Goal: Task Accomplishment & Management: Complete application form

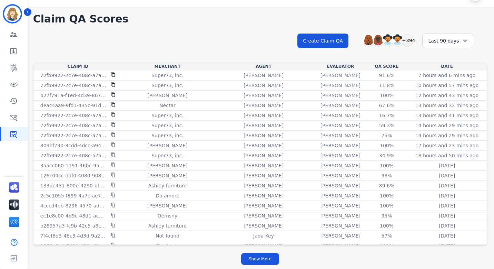
scroll to position [1452, 0]
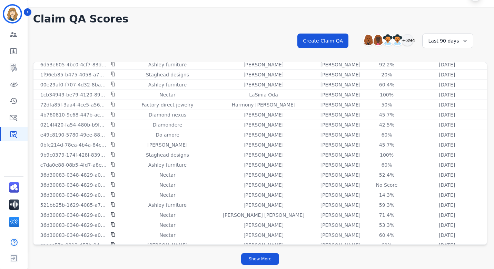
click at [218, 36] on div "**********" at bounding box center [260, 47] width 454 height 30
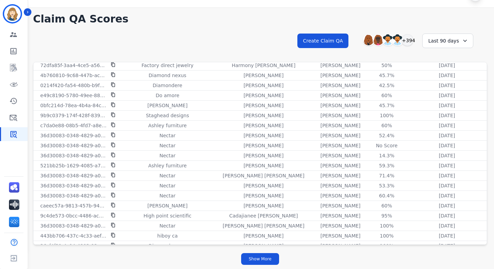
scroll to position [1572, 0]
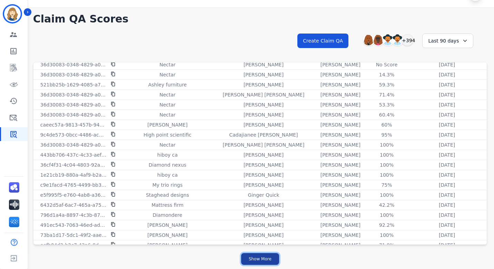
click at [258, 258] on button "Show More" at bounding box center [260, 259] width 38 height 12
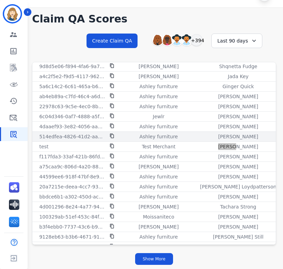
scroll to position [1010, 97]
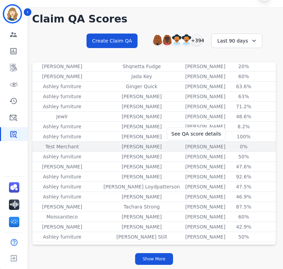
click at [229, 146] on div "0%" at bounding box center [244, 146] width 31 height 7
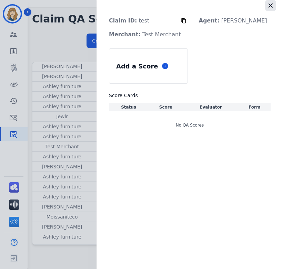
click at [272, 5] on icon "button" at bounding box center [271, 5] width 4 height 4
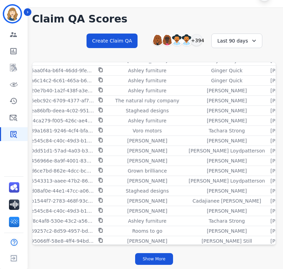
scroll to position [345, 0]
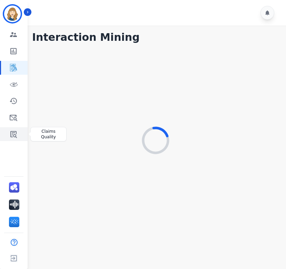
click at [6, 136] on link "Sidebar" at bounding box center [14, 134] width 27 height 14
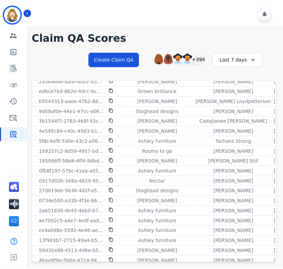
scroll to position [523, 0]
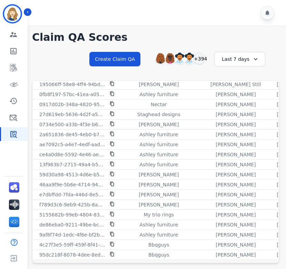
click at [239, 61] on div "Last 7 days" at bounding box center [239, 59] width 51 height 14
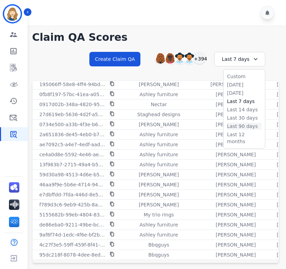
click at [236, 125] on li "Last 90 days" at bounding box center [244, 126] width 35 height 7
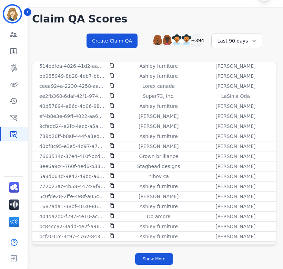
scroll to position [831, 0]
click at [163, 261] on button "Show More" at bounding box center [154, 259] width 38 height 12
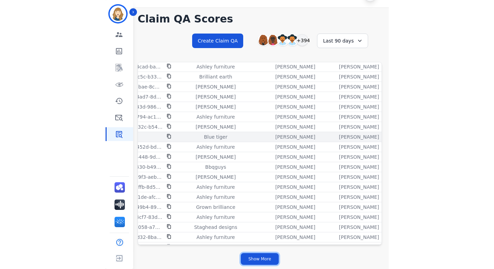
scroll to position [1290, 97]
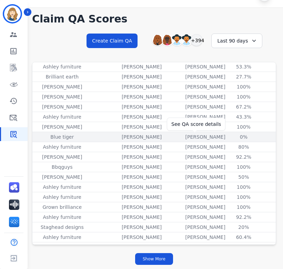
click at [229, 136] on div "0%" at bounding box center [244, 136] width 31 height 7
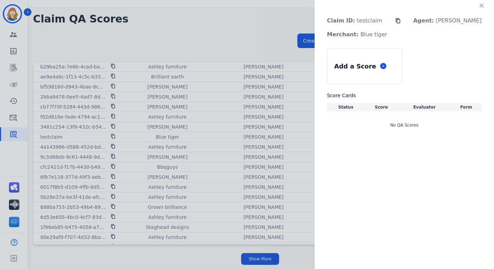
scroll to position [1290, 0]
click at [286, 63] on div "Claim ID: testclaim Agent: Bonnie Lettimore Merchant: Blue tiger Add a Score Sc…" at bounding box center [247, 134] width 494 height 269
click at [286, 4] on icon "button" at bounding box center [481, 5] width 7 height 7
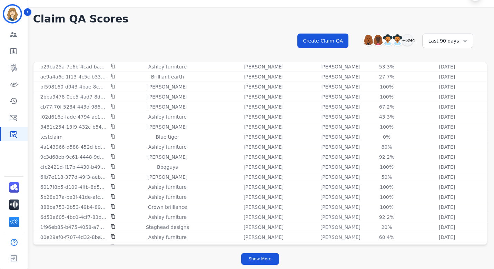
scroll to position [0, 0]
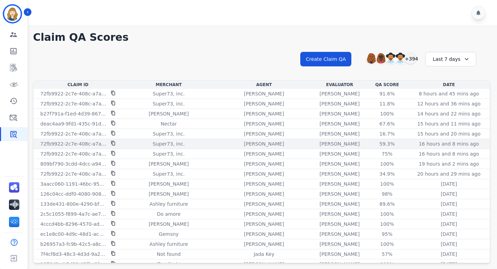
scroll to position [3, 0]
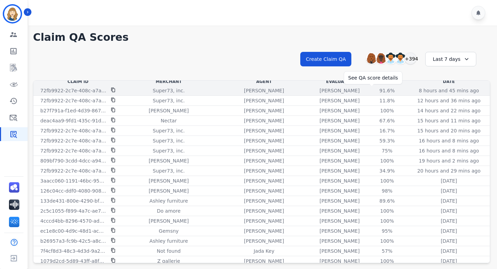
click at [372, 91] on div "91.6%" at bounding box center [387, 90] width 31 height 7
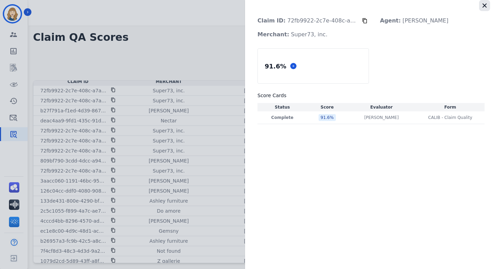
click at [485, 9] on button "button" at bounding box center [484, 5] width 11 height 11
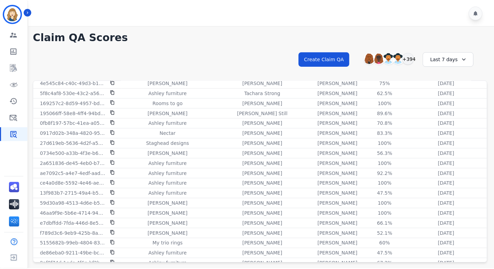
scroll to position [520, 0]
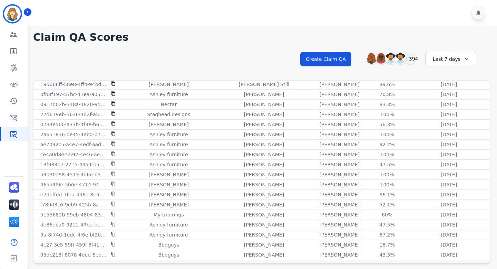
click at [437, 56] on div "Last 7 days" at bounding box center [450, 59] width 51 height 14
click at [448, 133] on li "Last 12 months" at bounding box center [455, 138] width 35 height 14
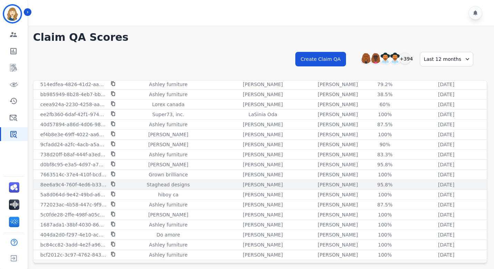
scroll to position [18, 0]
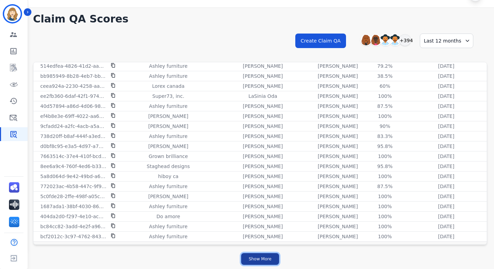
click at [264, 253] on button "Show More" at bounding box center [260, 259] width 38 height 12
click at [252, 259] on button "Show More" at bounding box center [260, 259] width 38 height 12
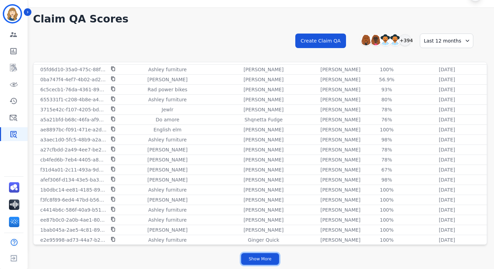
scroll to position [2832, 0]
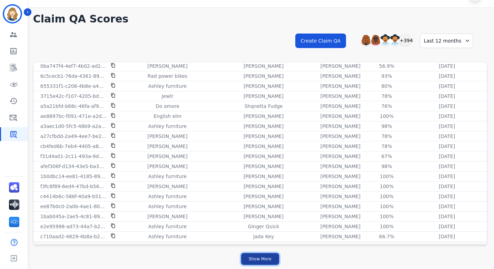
click at [270, 255] on button "Show More" at bounding box center [260, 259] width 38 height 12
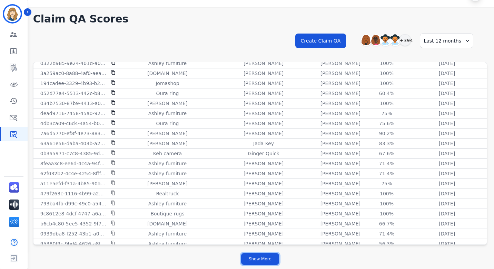
scroll to position [3796, 0]
click at [336, 39] on button "Create Claim QA" at bounding box center [320, 40] width 51 height 14
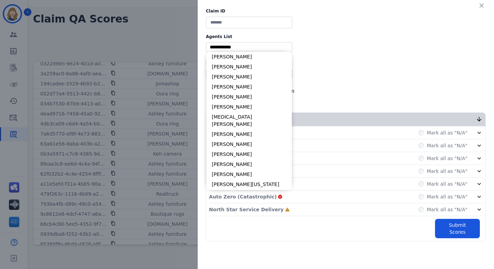
click at [260, 48] on input "selected options" at bounding box center [249, 46] width 83 height 7
click at [326, 69] on div "** Blue tiger Calpak Watch warehouse Nomad wheels Scan sound inc Sleep organics…" at bounding box center [346, 74] width 280 height 10
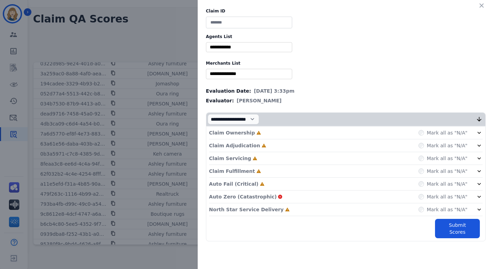
scroll to position [0, 0]
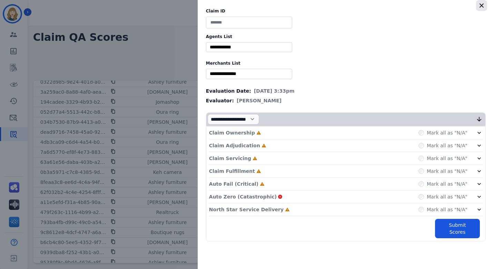
click at [482, 4] on icon "button" at bounding box center [481, 5] width 7 height 7
